Goal: Answer question/provide support: Answer question/provide support

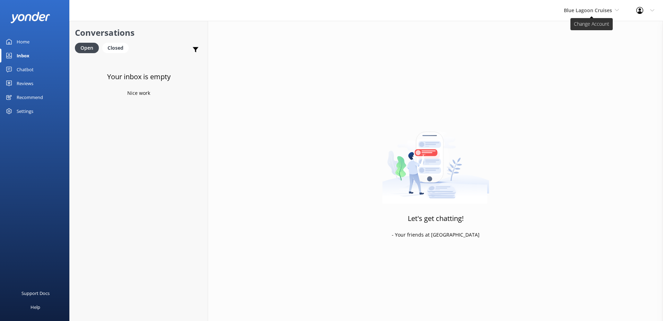
click at [572, 12] on span "Blue Lagoon Cruises" at bounding box center [588, 10] width 48 height 7
click at [576, 24] on link "South Sea Sailing" at bounding box center [589, 29] width 69 height 17
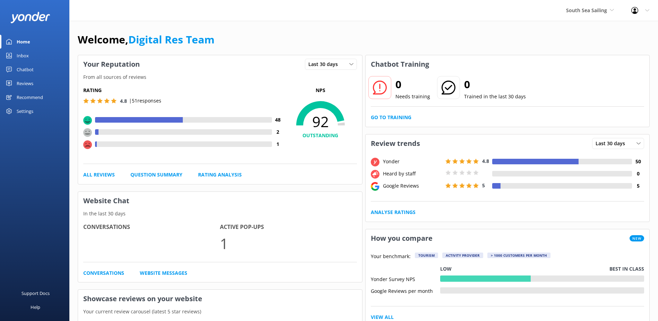
click at [32, 53] on link "Inbox" at bounding box center [34, 56] width 69 height 14
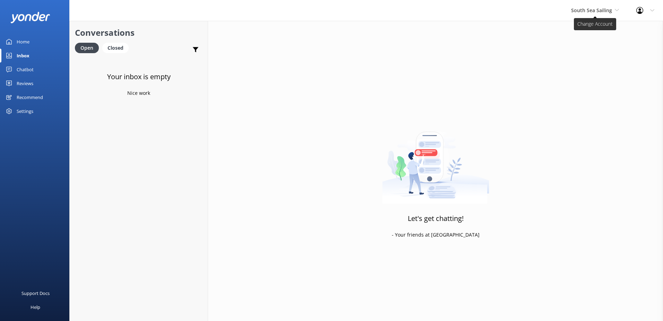
click at [590, 13] on span "South Sea Sailing" at bounding box center [591, 10] width 41 height 7
click at [581, 39] on link "South Sea Cruises" at bounding box center [597, 45] width 69 height 17
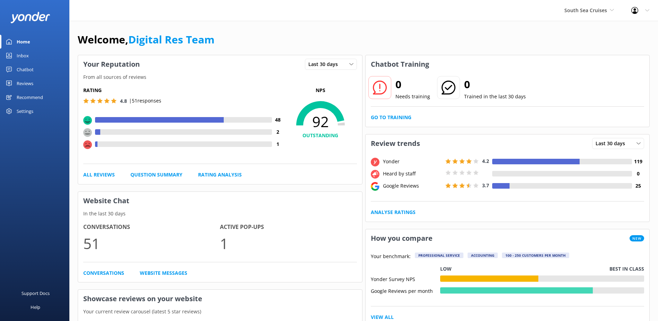
click at [49, 56] on link "Inbox" at bounding box center [34, 56] width 69 height 14
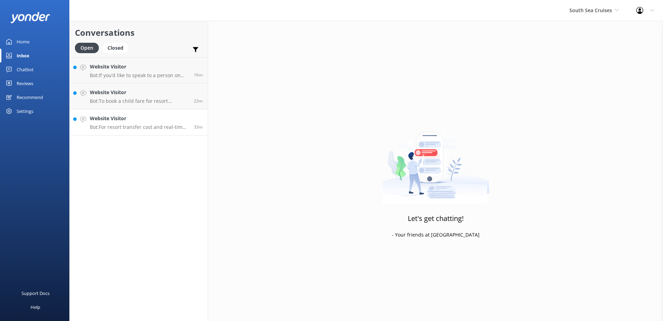
click at [132, 118] on h4 "Website Visitor" at bounding box center [139, 118] width 99 height 8
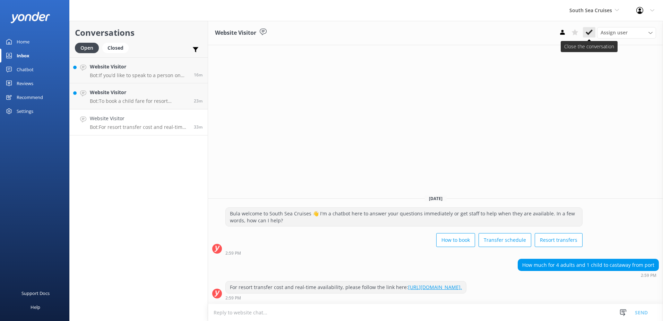
click at [588, 32] on icon at bounding box center [589, 32] width 7 height 7
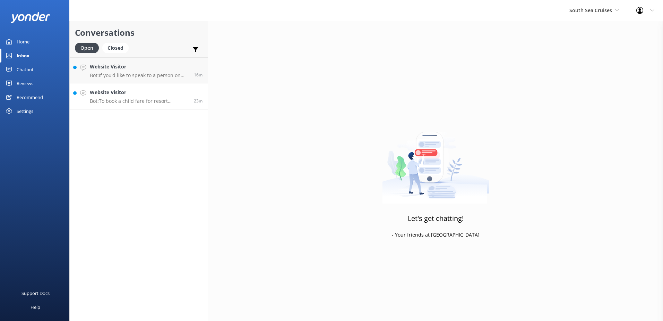
click at [171, 92] on h4 "Website Visitor" at bounding box center [139, 92] width 99 height 8
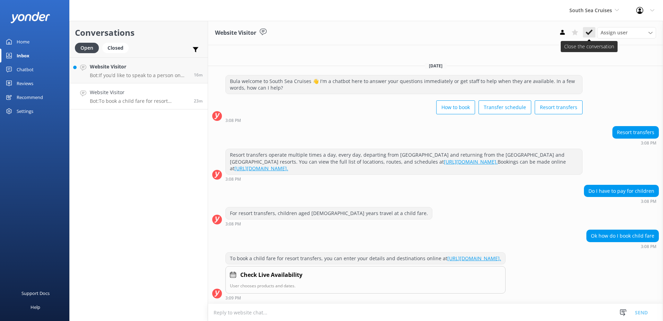
click at [589, 33] on use at bounding box center [589, 32] width 7 height 6
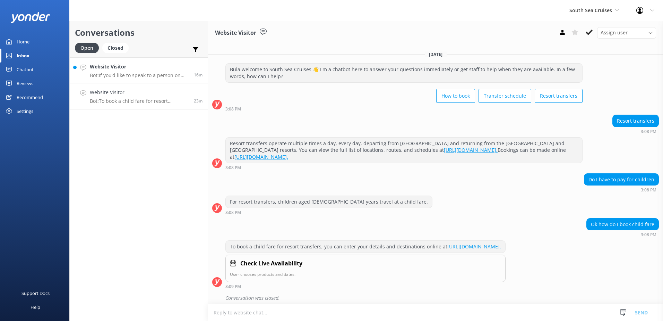
scroll to position [10, 0]
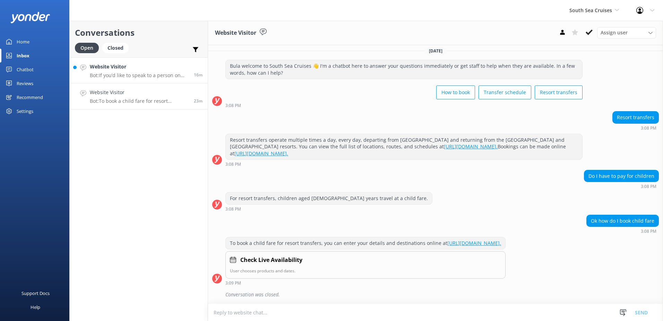
click at [135, 74] on p "Bot: If you’d like to speak to a person on the South Sea Cruises team, please c…" at bounding box center [139, 75] width 99 height 6
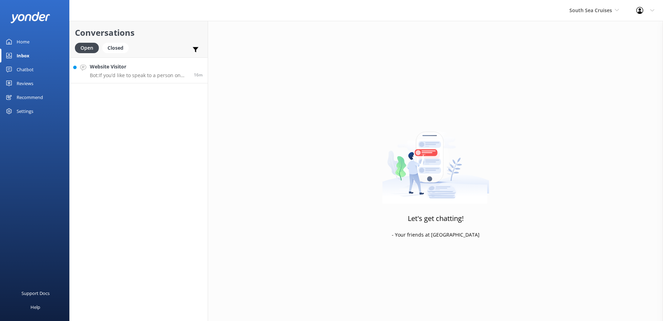
click at [175, 70] on h4 "Website Visitor" at bounding box center [139, 67] width 99 height 8
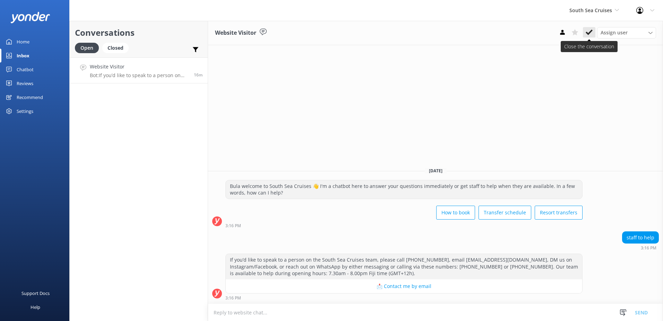
click at [589, 32] on icon at bounding box center [589, 32] width 7 height 7
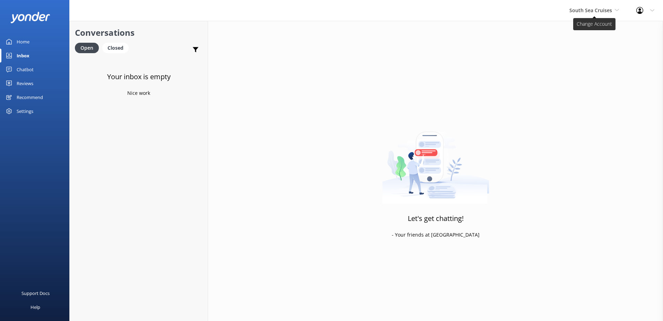
click at [587, 11] on span "South Sea Cruises" at bounding box center [591, 10] width 43 height 7
click at [593, 66] on link "Malamala Beach Club" at bounding box center [595, 62] width 69 height 17
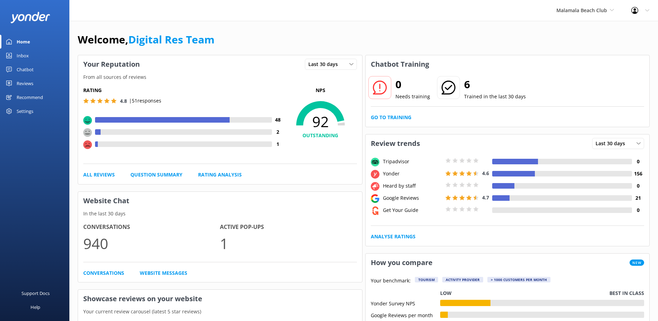
click at [24, 55] on div "Inbox" at bounding box center [23, 56] width 12 height 14
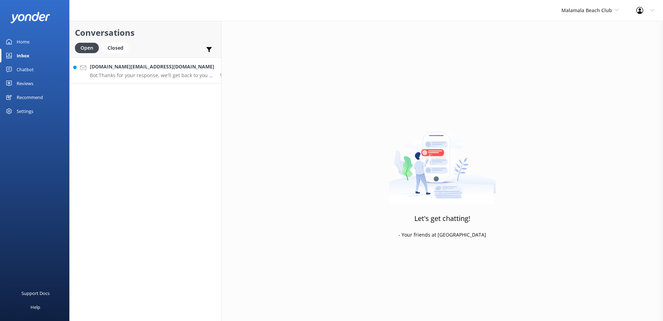
click at [108, 75] on p "Bot: Thanks for your response, we'll get back to you as soon as we can during o…" at bounding box center [152, 75] width 125 height 6
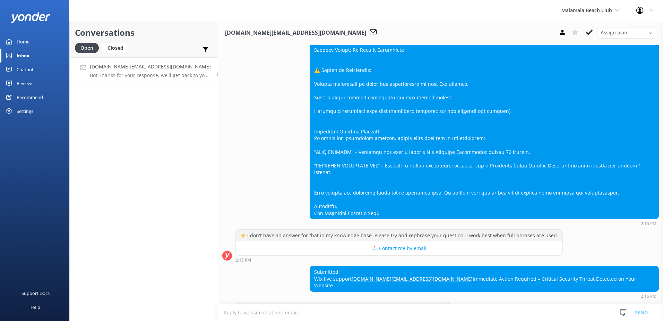
scroll to position [221, 0]
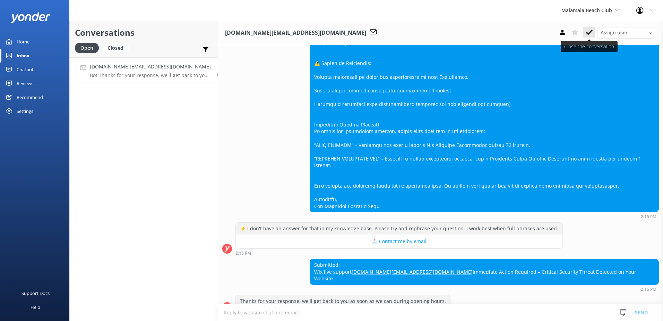
click at [592, 34] on icon at bounding box center [589, 32] width 7 height 7
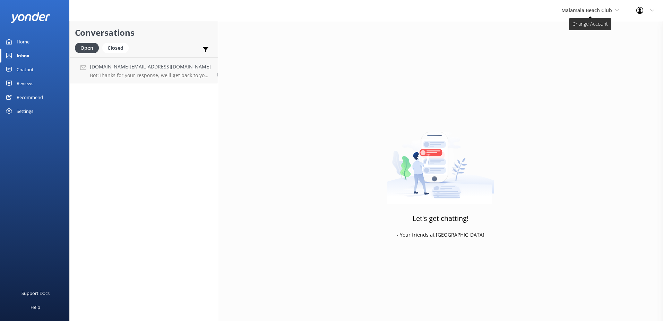
click at [604, 10] on span "Malamala Beach Club" at bounding box center [587, 10] width 51 height 7
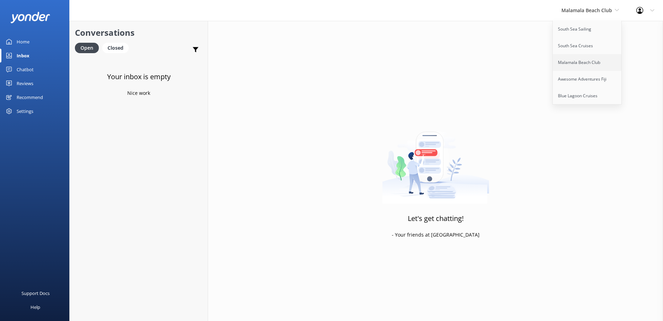
click at [583, 60] on link "Malamala Beach Club" at bounding box center [587, 62] width 69 height 17
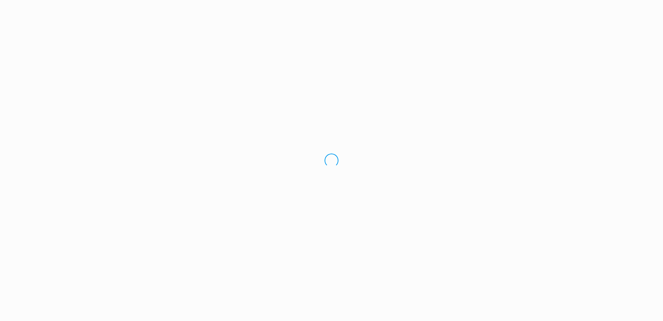
click at [601, 3] on div "Loading.." at bounding box center [331, 160] width 663 height 321
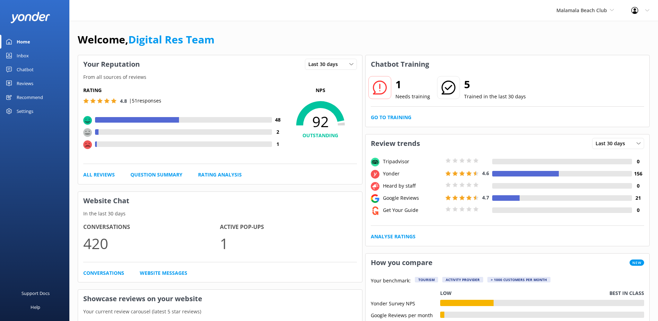
click at [596, 16] on div "Malamala Beach Club South Sea Sailing South Sea Cruises Malamala Beach Club Awe…" at bounding box center [585, 10] width 75 height 21
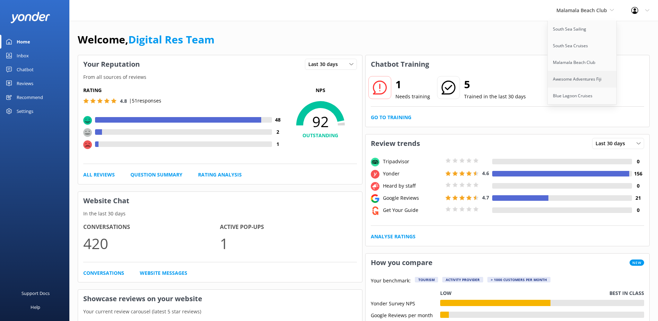
click at [573, 74] on link "Awesome Adventures Fiji" at bounding box center [582, 79] width 69 height 17
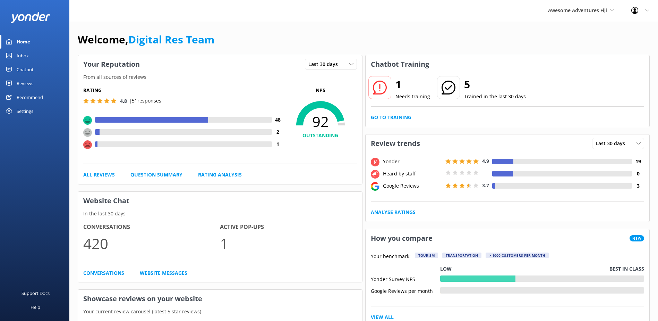
click at [29, 56] on link "Inbox" at bounding box center [34, 56] width 69 height 14
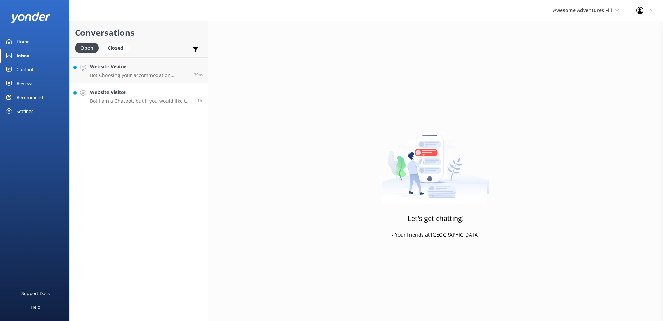
click at [137, 99] on p "Bot: I am a Chatbot, but if you would like to speak with an agent on the Awesom…" at bounding box center [141, 101] width 102 height 6
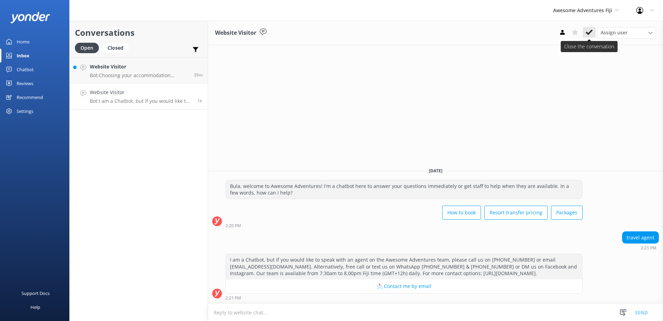
click at [588, 34] on use at bounding box center [589, 32] width 7 height 6
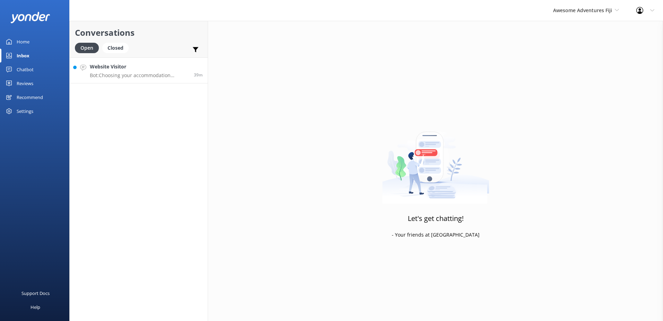
click at [148, 68] on h4 "Website Visitor" at bounding box center [139, 67] width 99 height 8
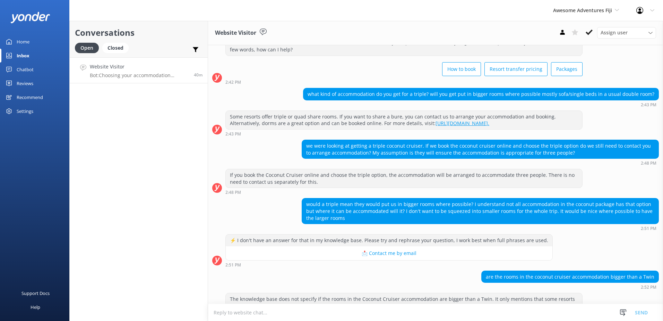
scroll to position [90, 0]
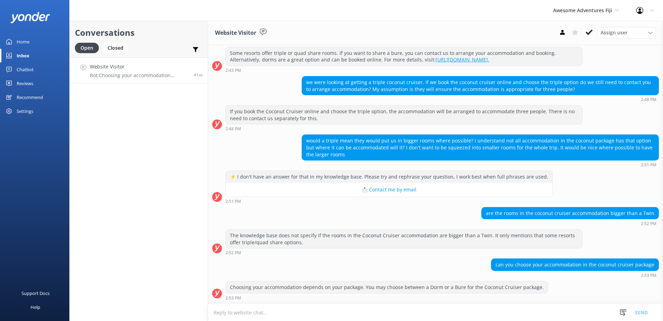
type textarea "T"
type textarea "t"
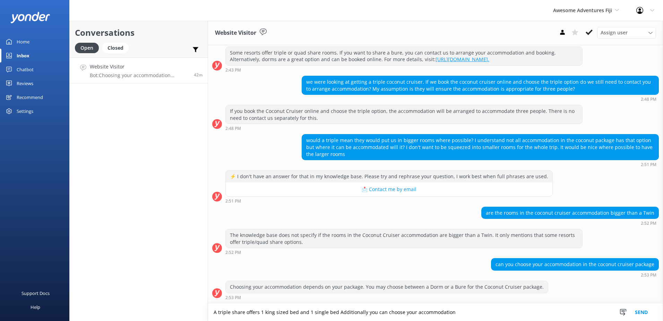
click at [469, 310] on textarea "A triple share offers 1 king sized bed and 1 single bed Additionally you can ch…" at bounding box center [435, 311] width 455 height 17
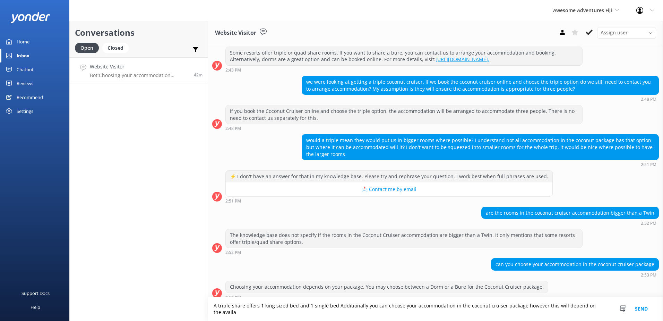
scroll to position [97, 0]
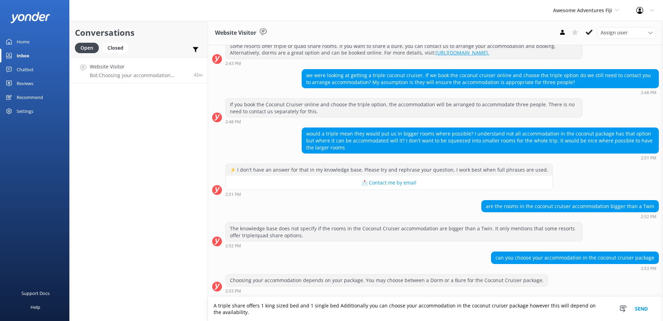
type textarea "A triple share offers 1 king sized bed and 1 single bed Additionally you can ch…"
click at [646, 310] on button "Send" at bounding box center [642, 309] width 26 height 24
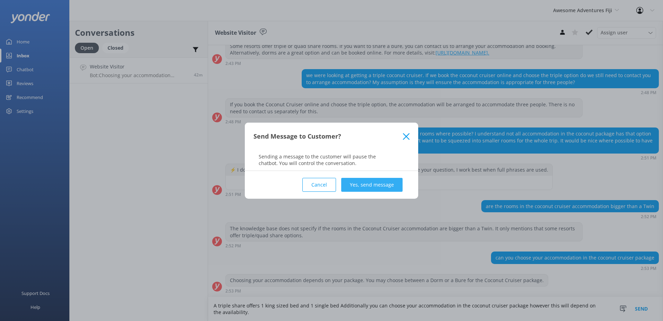
click at [376, 186] on button "Yes, send message" at bounding box center [371, 185] width 61 height 14
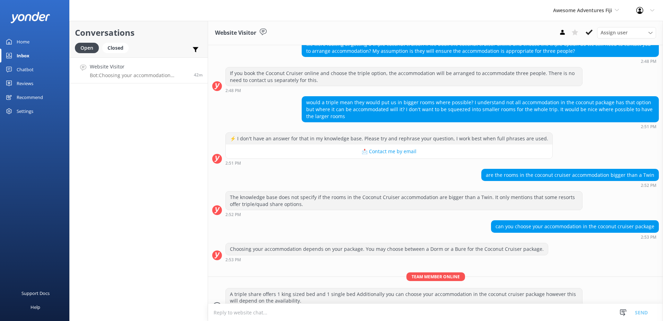
scroll to position [142, 0]
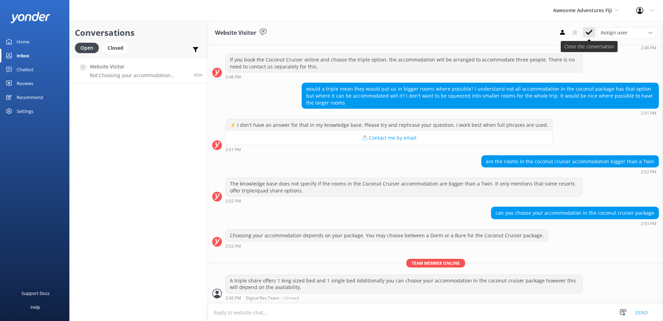
click at [587, 33] on use at bounding box center [589, 32] width 7 height 6
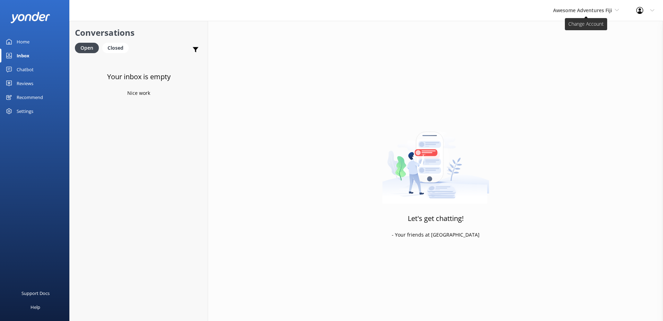
click at [595, 9] on span "Awesome Adventures Fiji" at bounding box center [582, 10] width 59 height 7
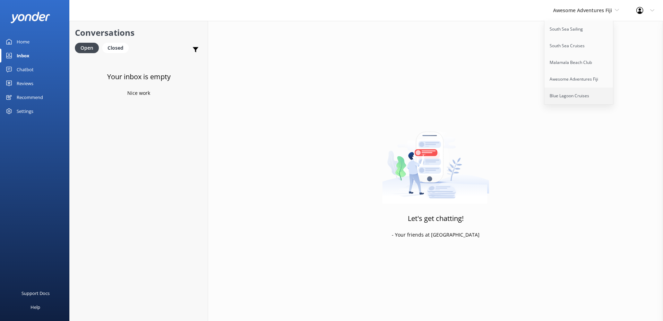
click at [566, 91] on link "Blue Lagoon Cruises" at bounding box center [579, 95] width 69 height 17
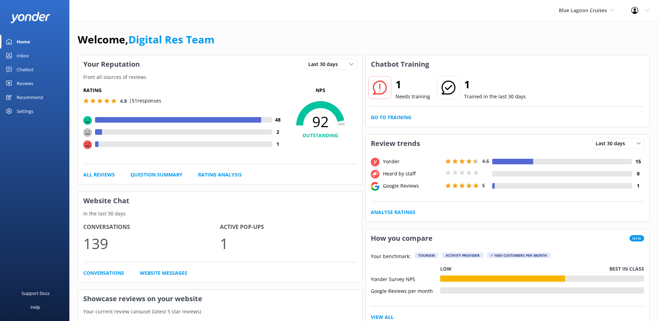
click at [28, 53] on div "Inbox" at bounding box center [23, 56] width 12 height 14
